Goal: Navigation & Orientation: Find specific page/section

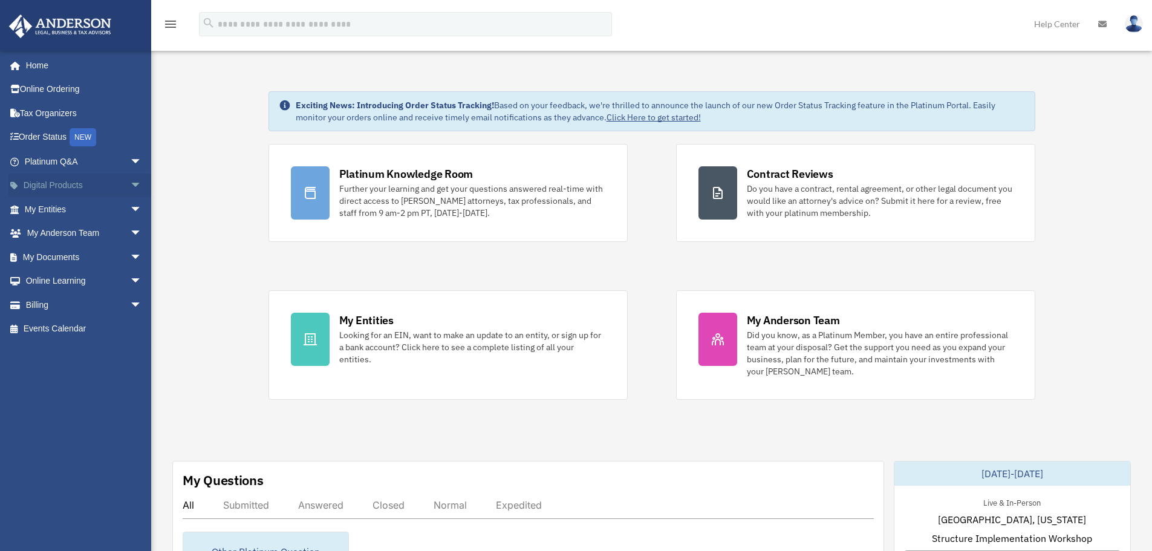
click at [130, 183] on span "arrow_drop_down" at bounding box center [142, 186] width 24 height 25
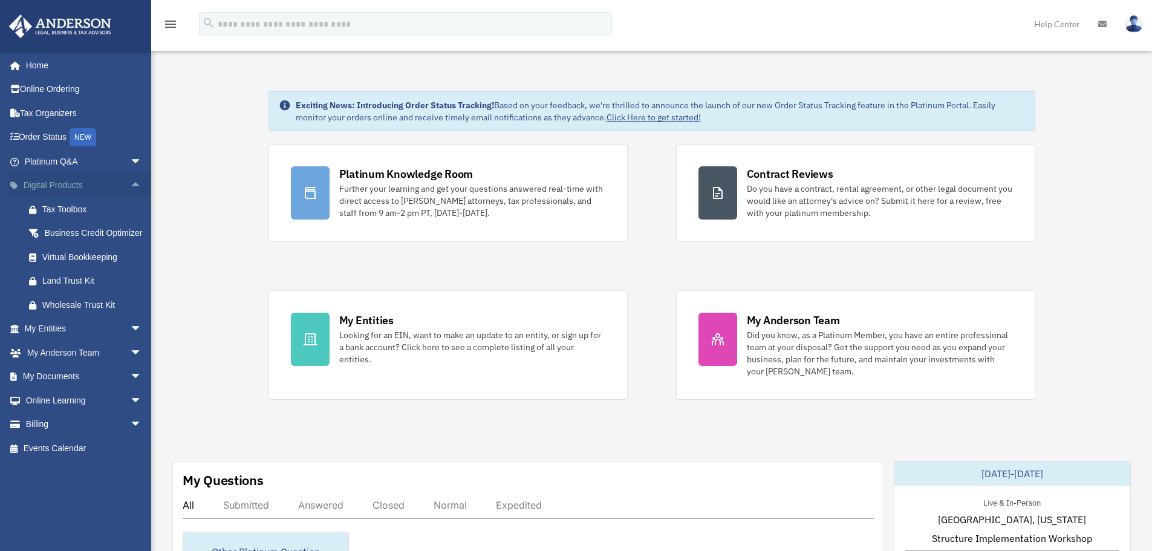
click at [130, 183] on span "arrow_drop_up" at bounding box center [142, 186] width 24 height 25
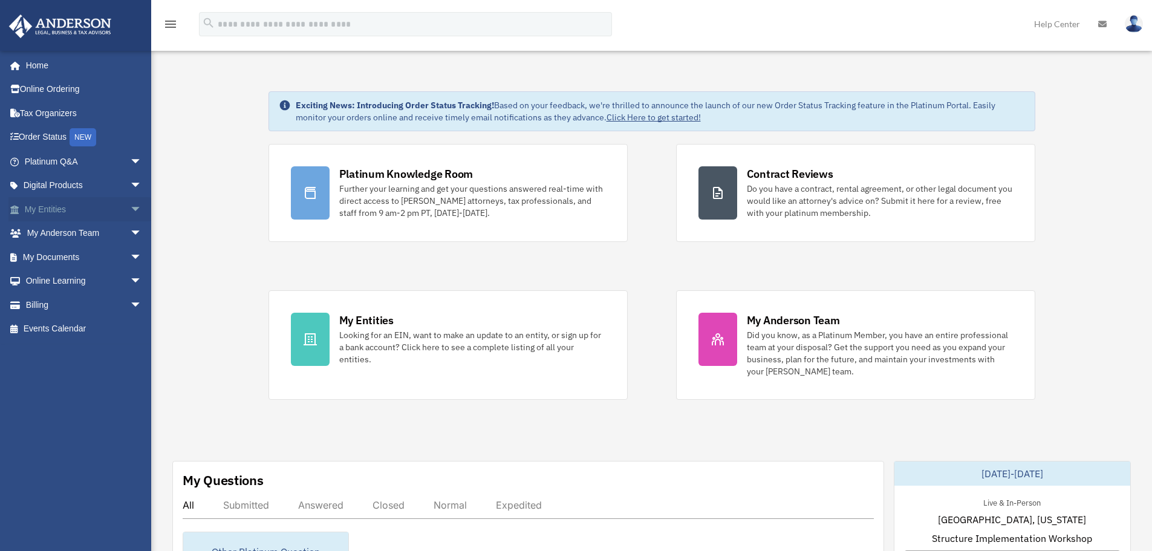
click at [130, 209] on span "arrow_drop_down" at bounding box center [142, 209] width 24 height 25
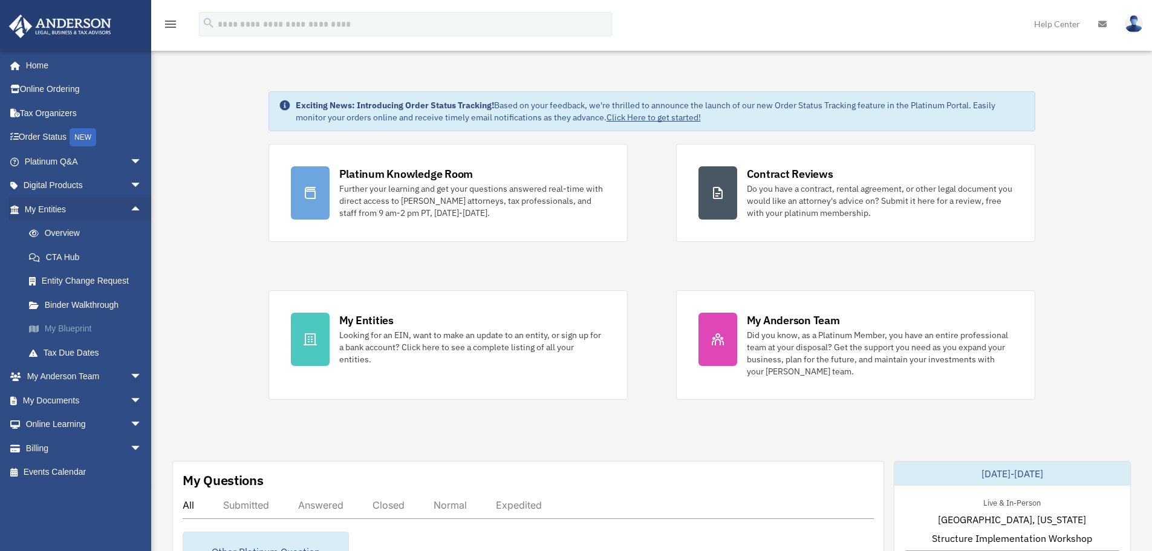
click at [96, 326] on link "My Blueprint" at bounding box center [88, 329] width 143 height 24
